Goal: Complete application form

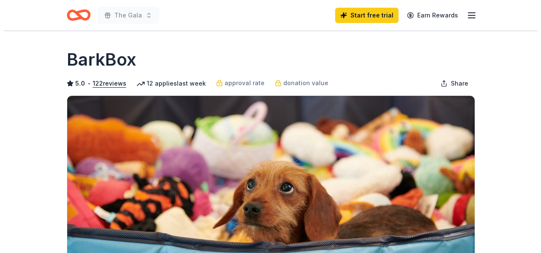
scroll to position [286, 0]
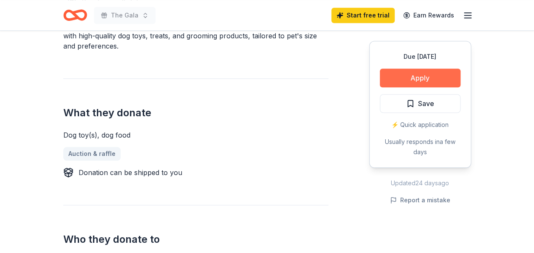
click at [432, 78] on button "Apply" at bounding box center [420, 77] width 81 height 19
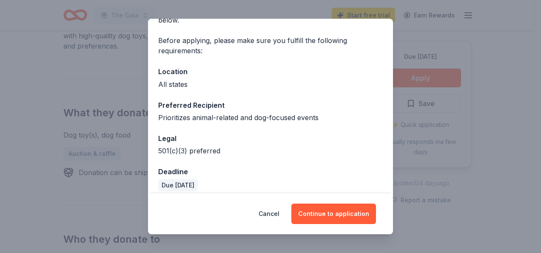
scroll to position [57, 0]
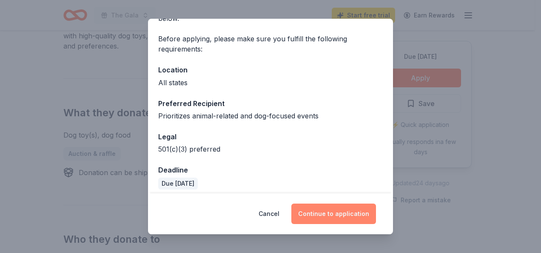
click at [336, 213] on button "Continue to application" at bounding box center [333, 213] width 85 height 20
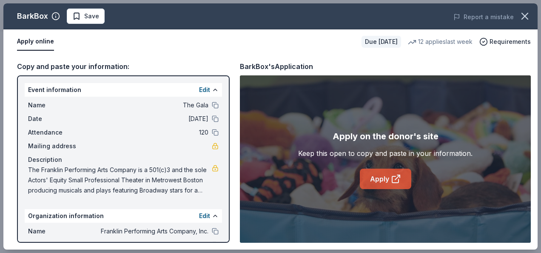
click at [393, 176] on icon at bounding box center [396, 178] width 10 height 10
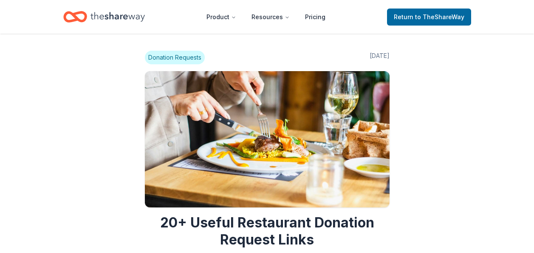
scroll to position [1700, 0]
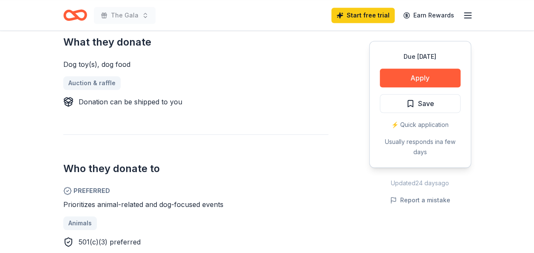
scroll to position [361, 0]
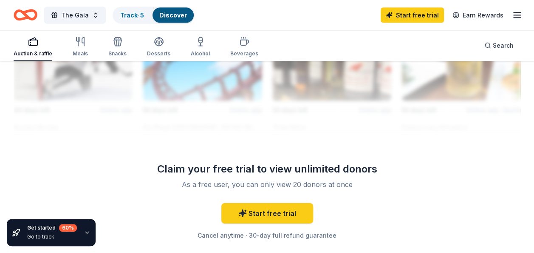
scroll to position [979, 0]
